Goal: Transaction & Acquisition: Purchase product/service

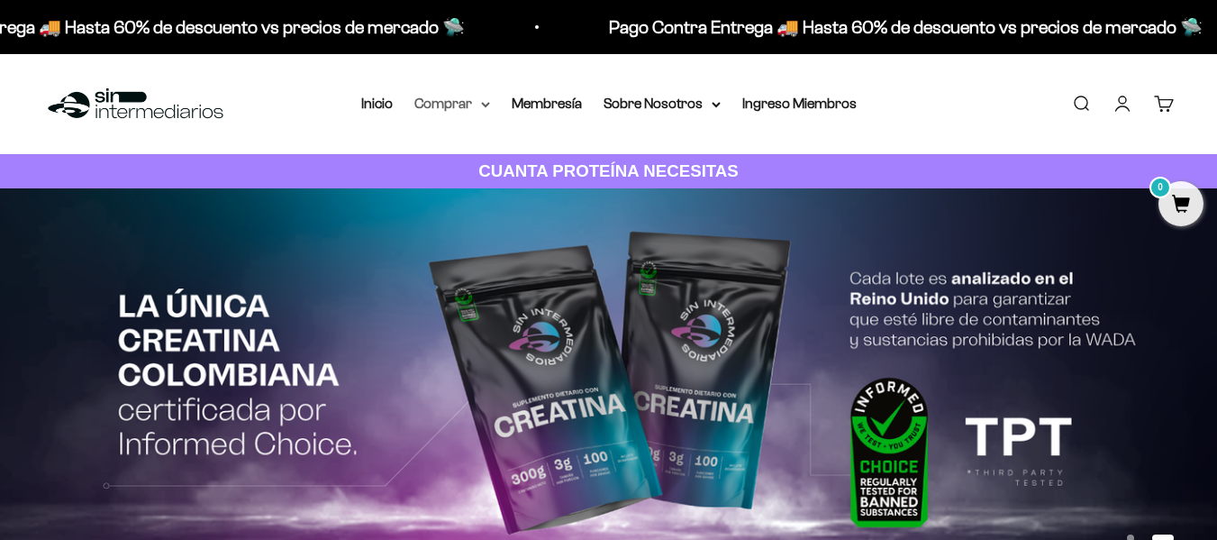
click at [477, 104] on summary "Comprar" at bounding box center [452, 103] width 76 height 23
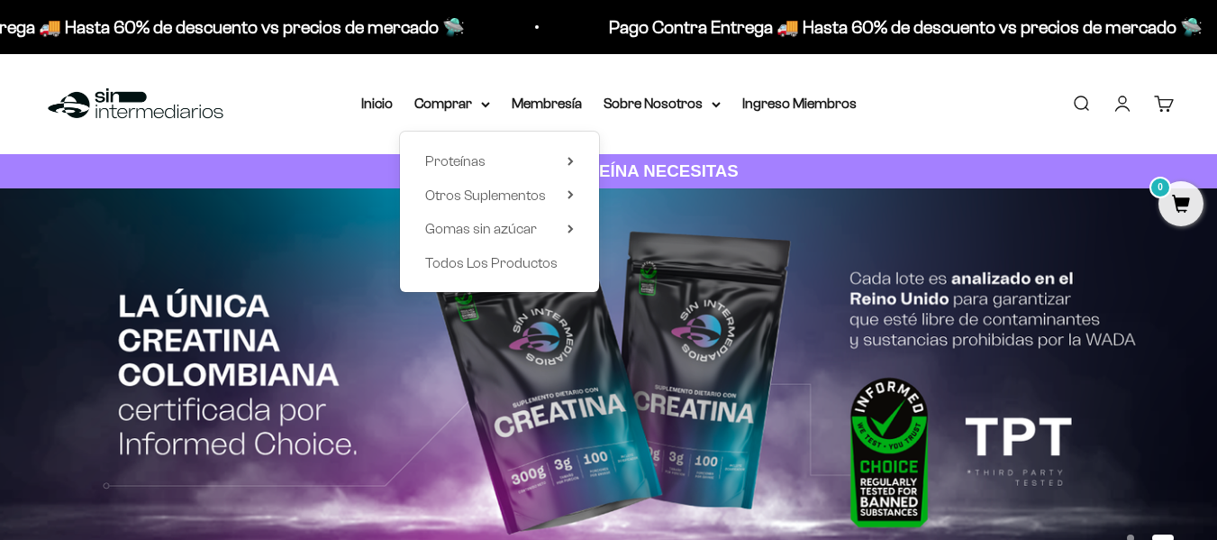
click at [516, 178] on div "Proteínas Ver Todos Whey Iso Vegan" at bounding box center [499, 212] width 199 height 160
click at [513, 159] on summary "Proteínas" at bounding box center [499, 161] width 149 height 23
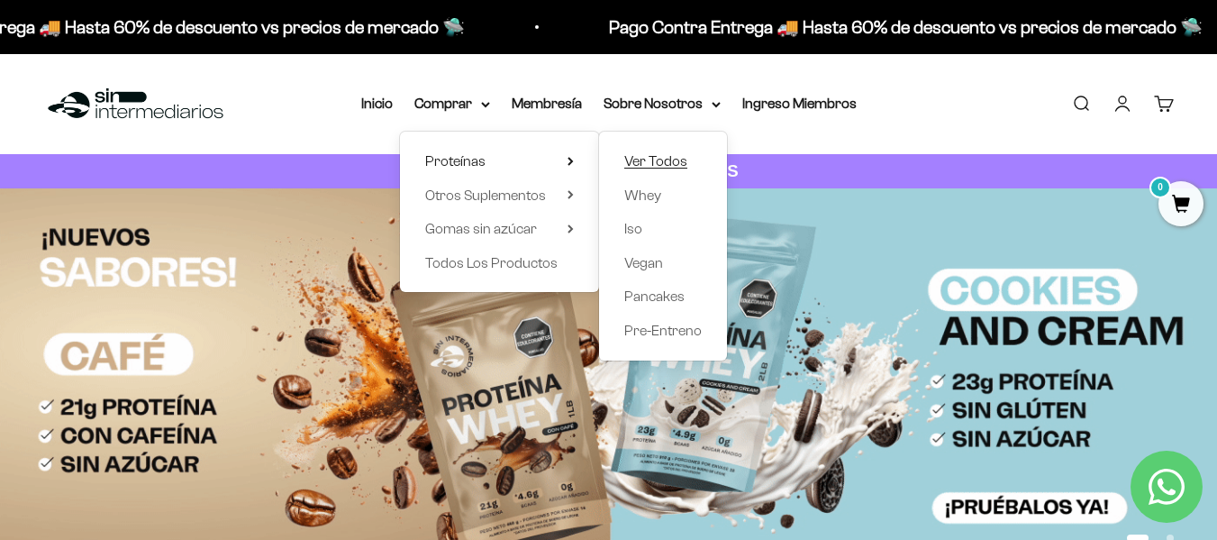
click at [649, 157] on span "Ver Todos" at bounding box center [655, 160] width 63 height 15
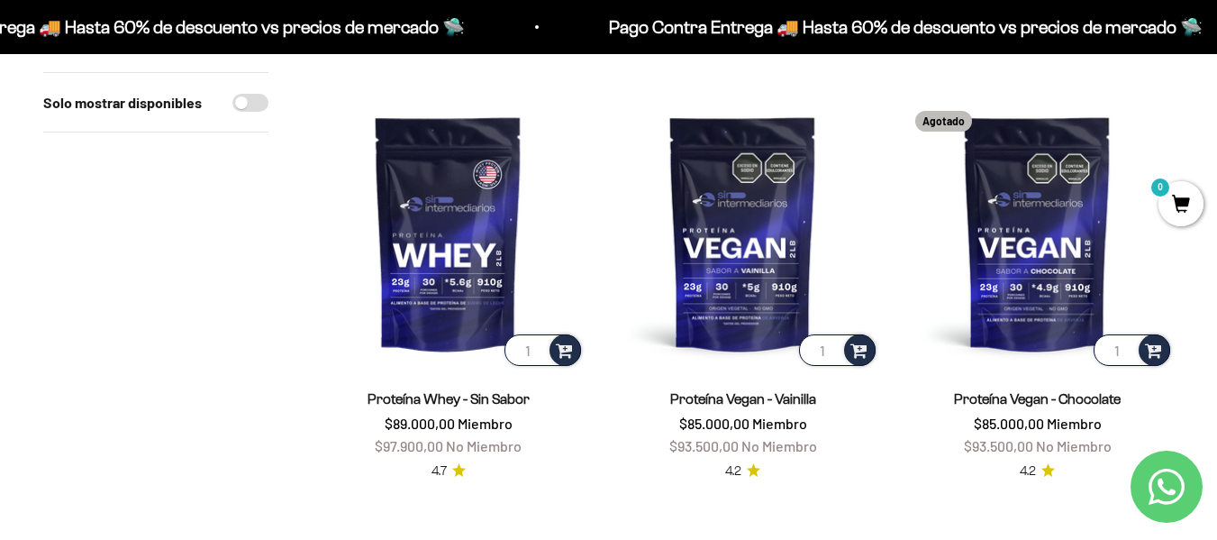
scroll to position [1441, 0]
